Goal: Information Seeking & Learning: Learn about a topic

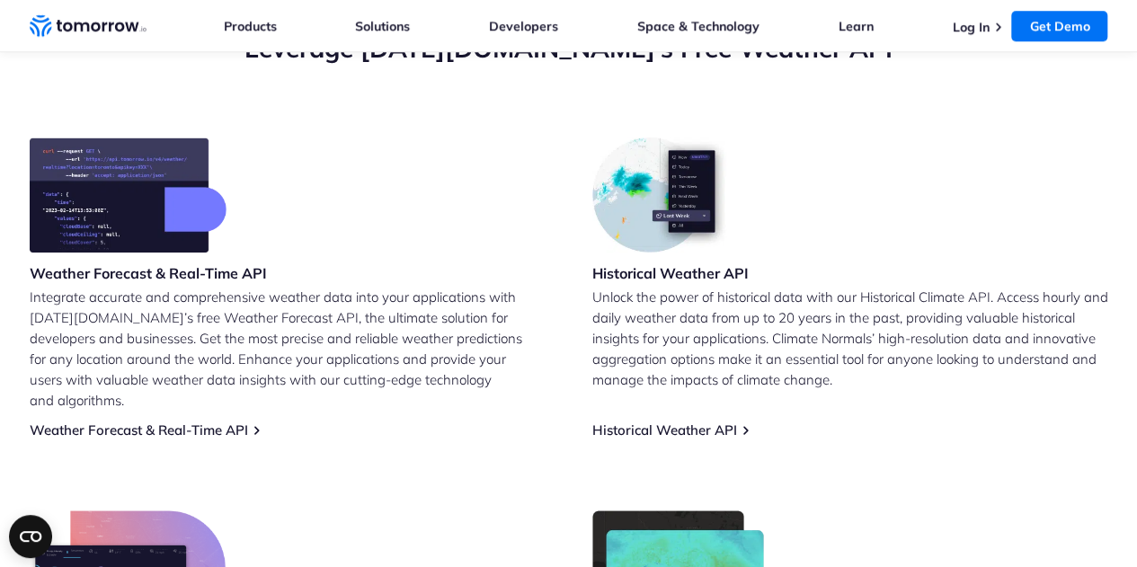
scroll to position [688, 0]
click at [171, 421] on link "Weather Forecast & Real-Time API" at bounding box center [139, 429] width 218 height 17
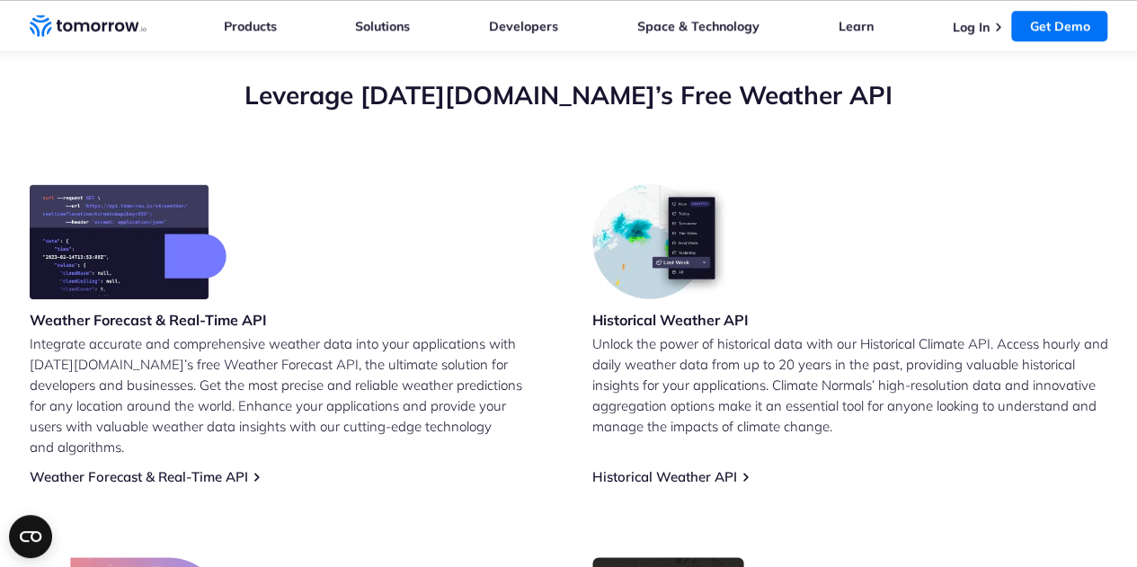
scroll to position [643, 0]
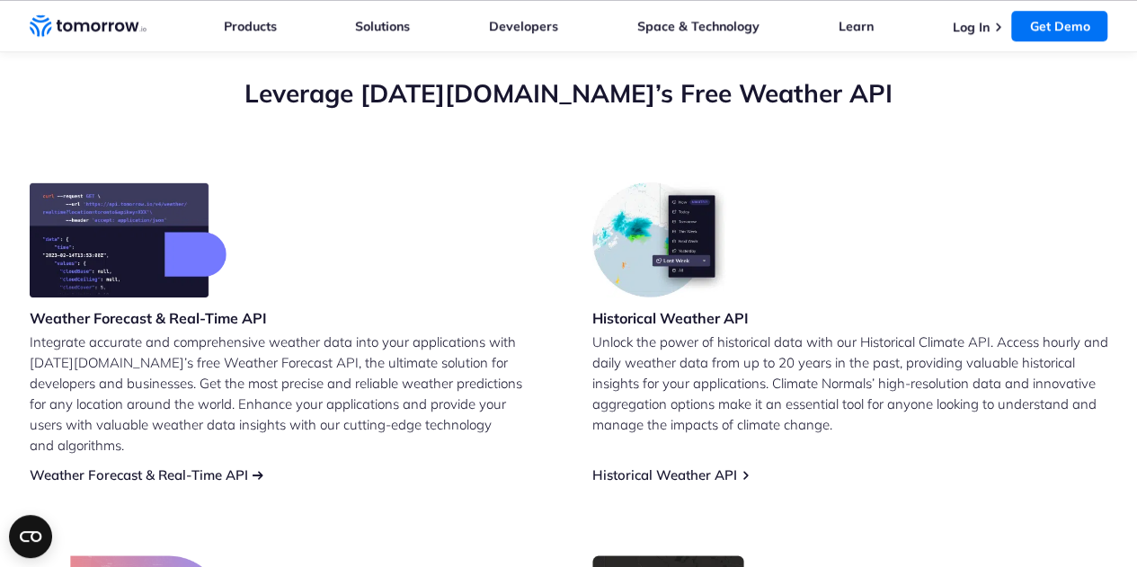
click at [183, 466] on link "Weather Forecast & Real-Time API" at bounding box center [139, 474] width 218 height 17
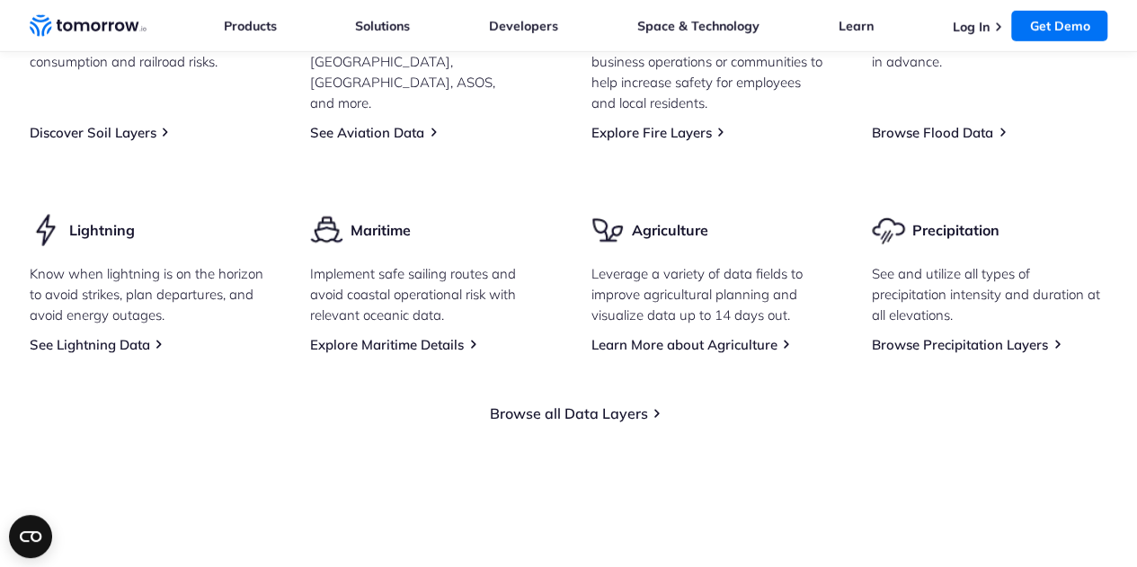
scroll to position [2679, 0]
click at [667, 351] on link "Learn More about Agriculture" at bounding box center [684, 342] width 186 height 17
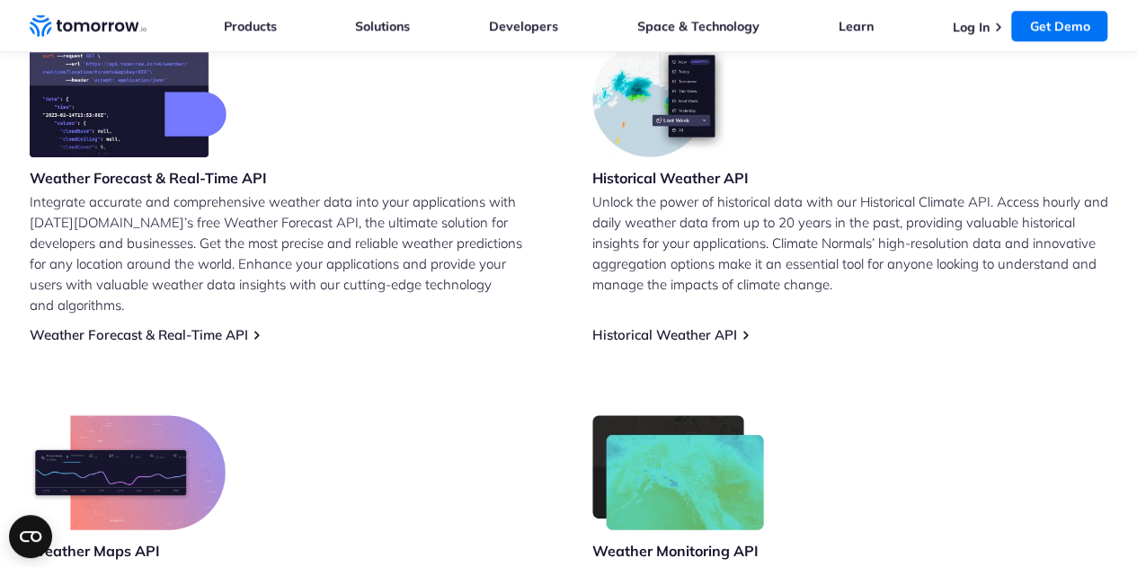
scroll to position [791, 0]
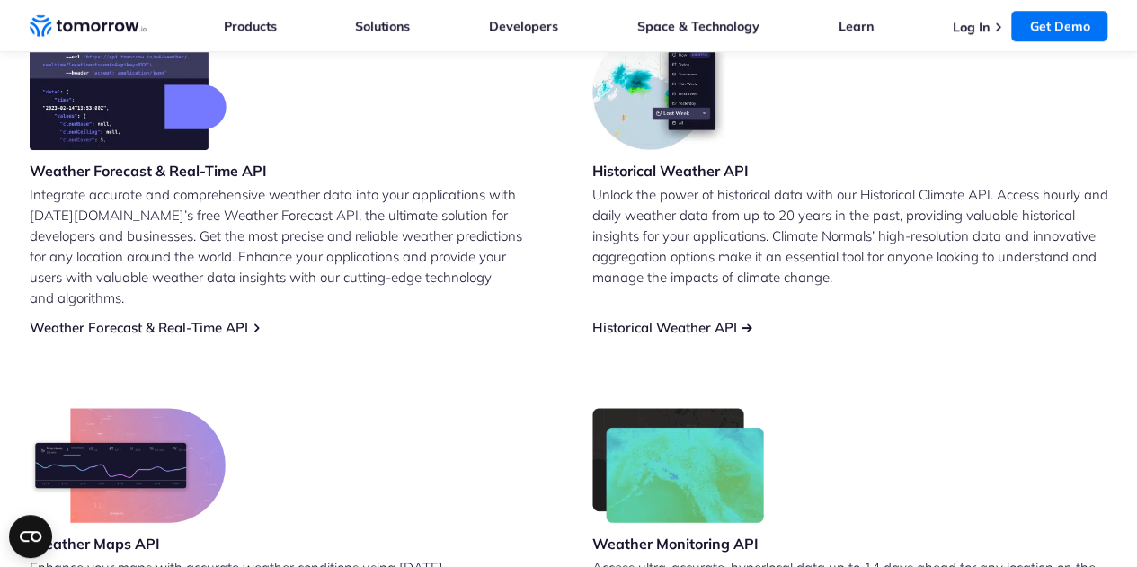
click at [677, 319] on link "Historical Weather API" at bounding box center [664, 327] width 145 height 17
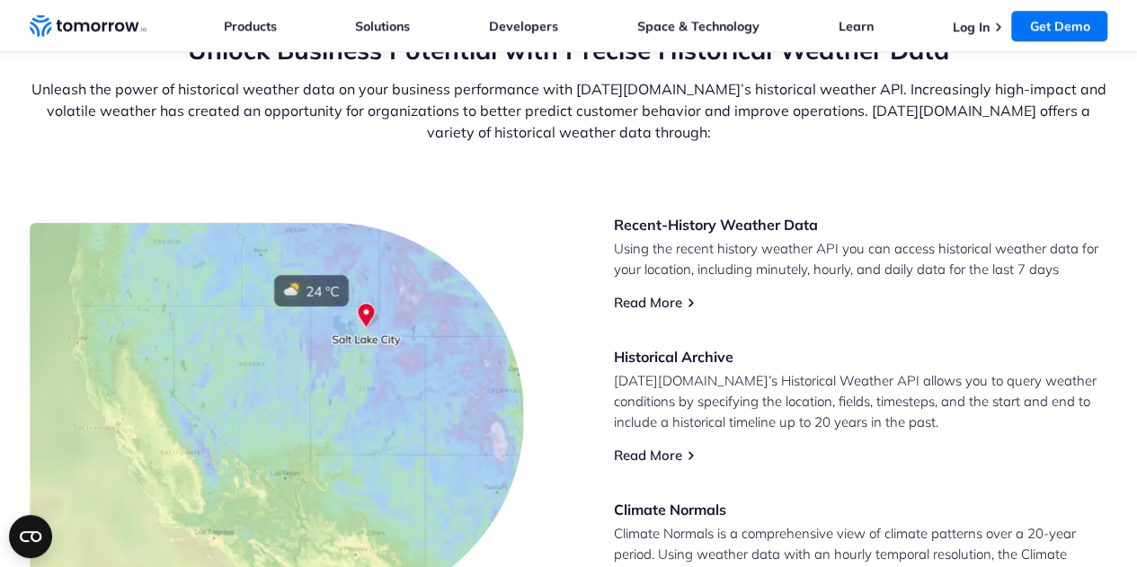
scroll to position [663, 0]
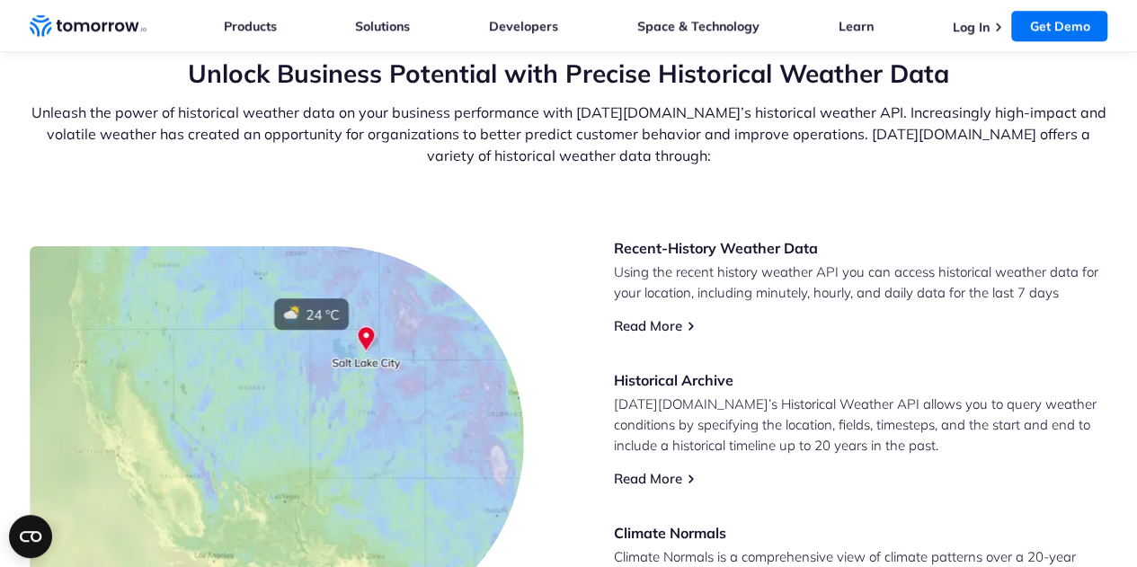
click at [122, 27] on icon "Home link" at bounding box center [119, 26] width 10 height 9
